Goal: Task Accomplishment & Management: Use online tool/utility

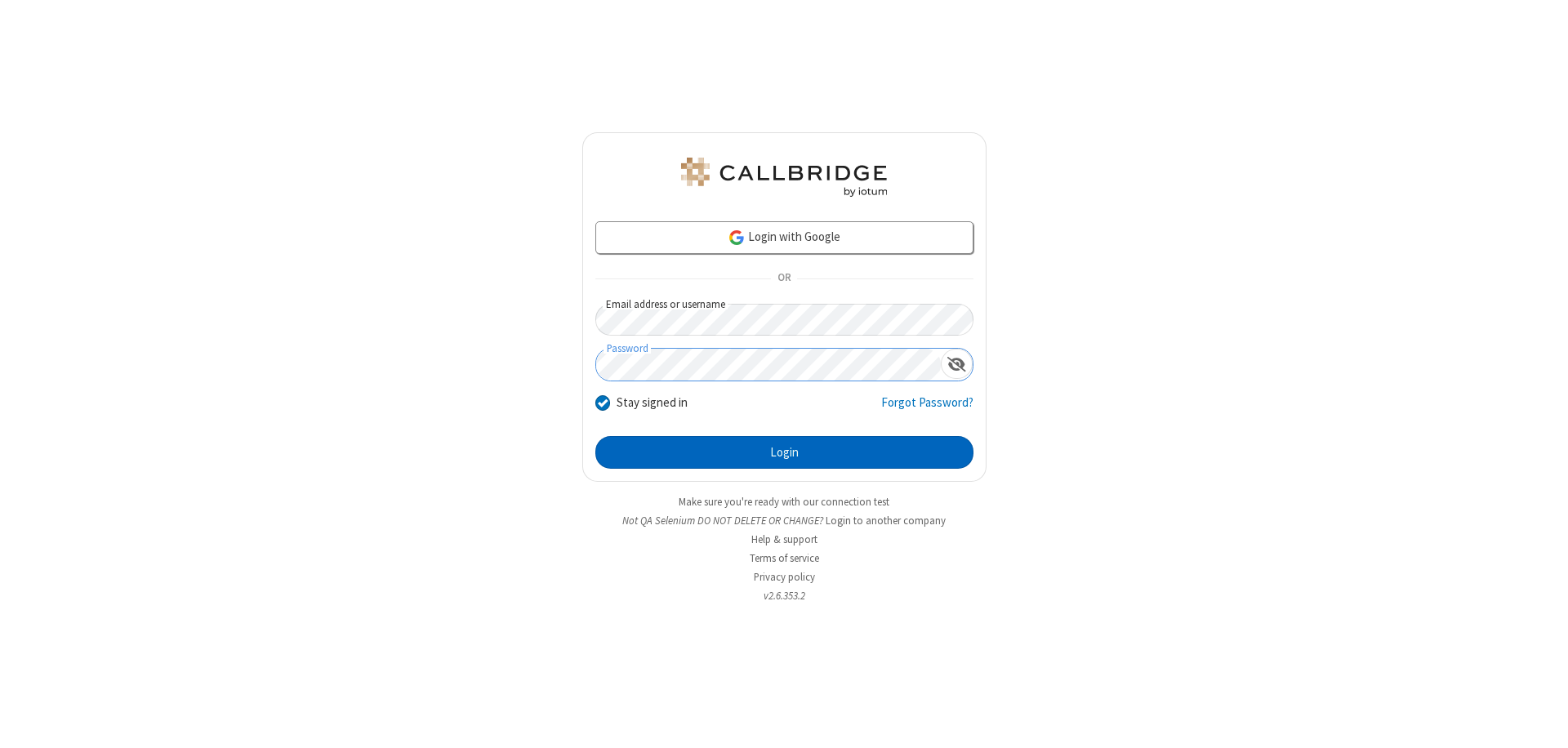
click at [784, 453] on button "Login" at bounding box center [784, 452] width 378 height 32
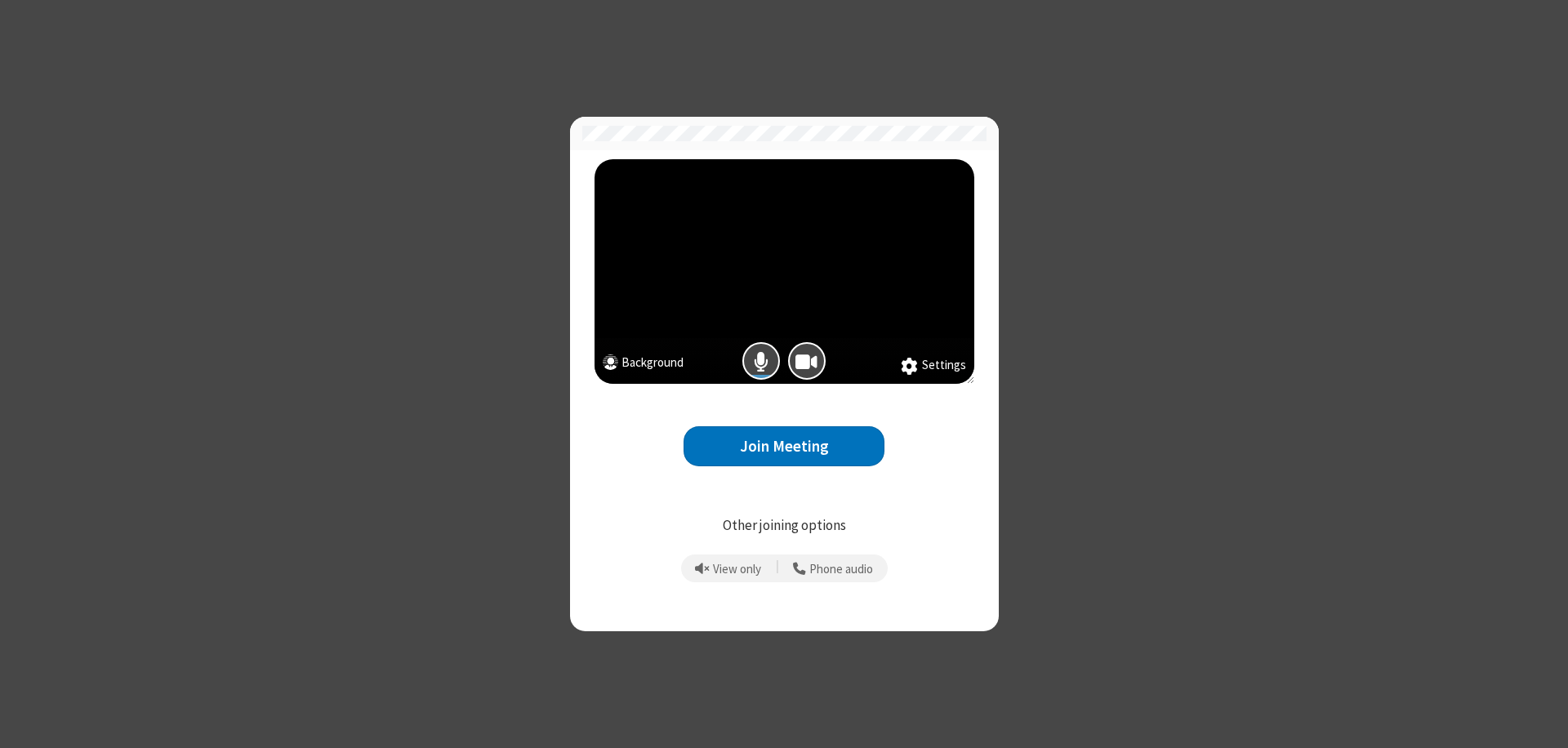
click at [784, 446] on button "Join Meeting" at bounding box center [784, 446] width 201 height 40
